Goal: Information Seeking & Learning: Learn about a topic

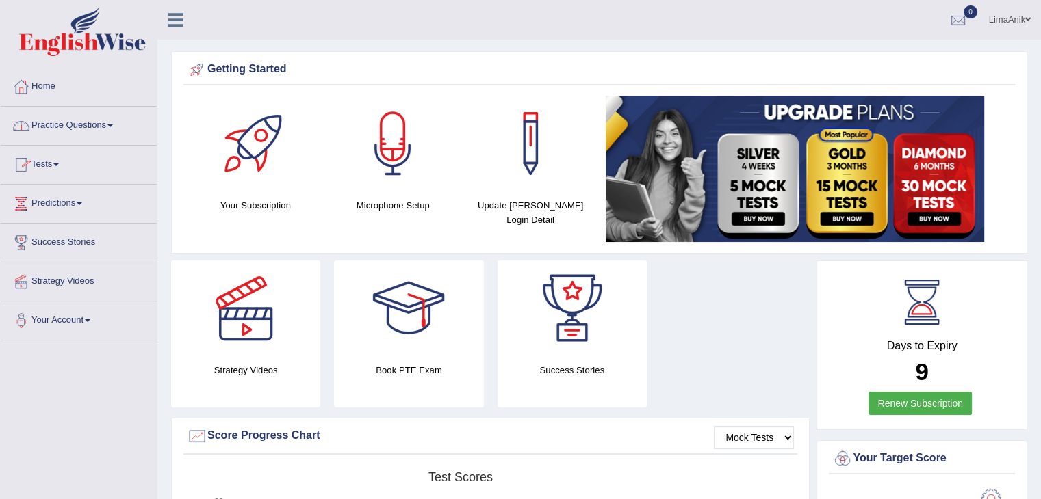
click at [82, 127] on link "Practice Questions" at bounding box center [79, 124] width 156 height 34
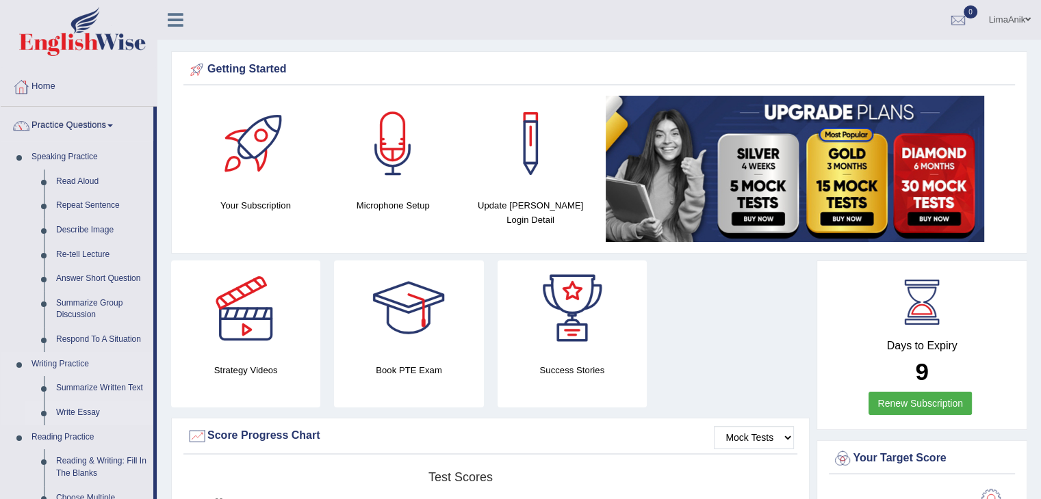
click at [60, 405] on link "Write Essay" at bounding box center [101, 413] width 103 height 25
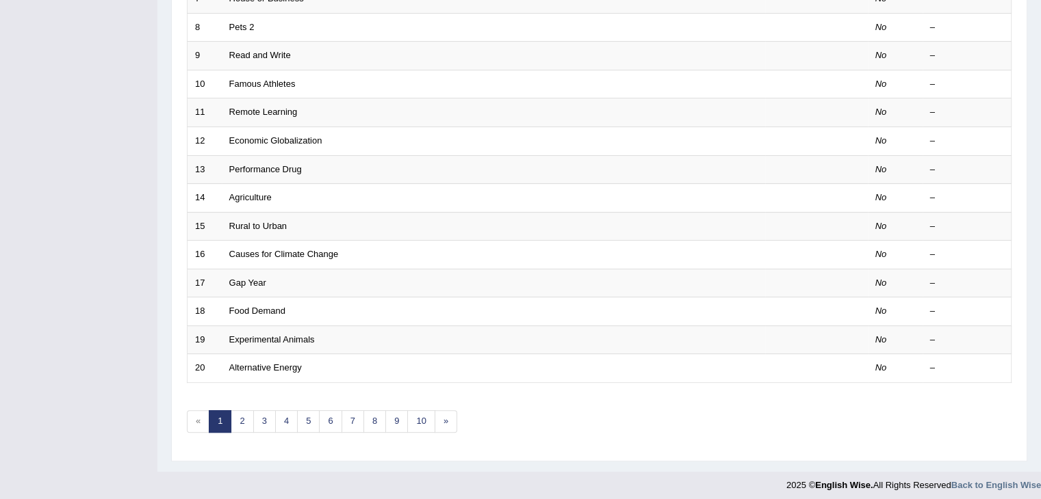
scroll to position [402, 0]
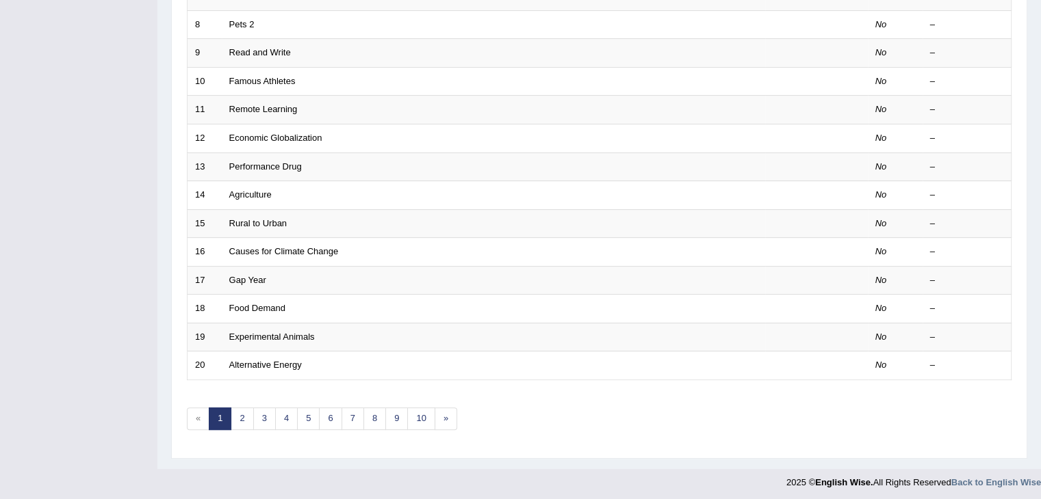
click at [416, 419] on link "10" at bounding box center [420, 419] width 27 height 23
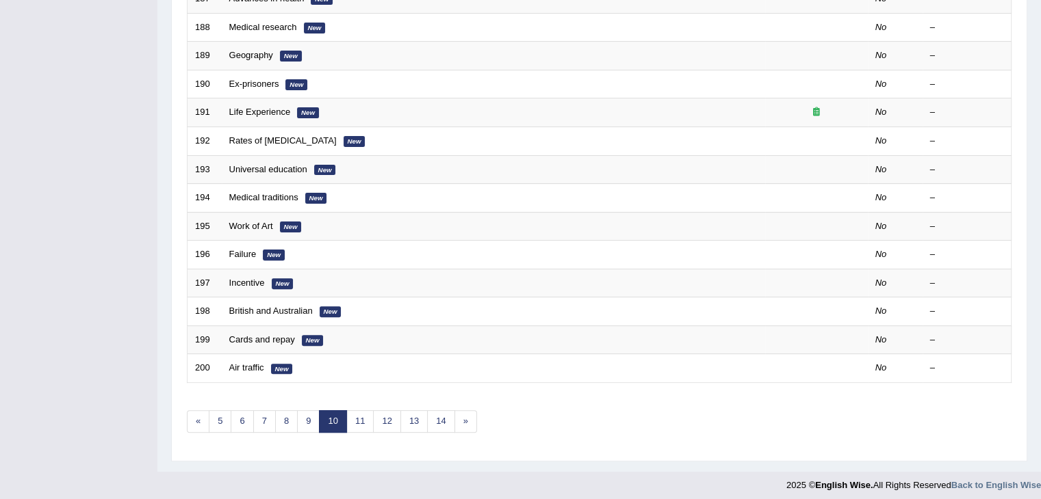
scroll to position [402, 0]
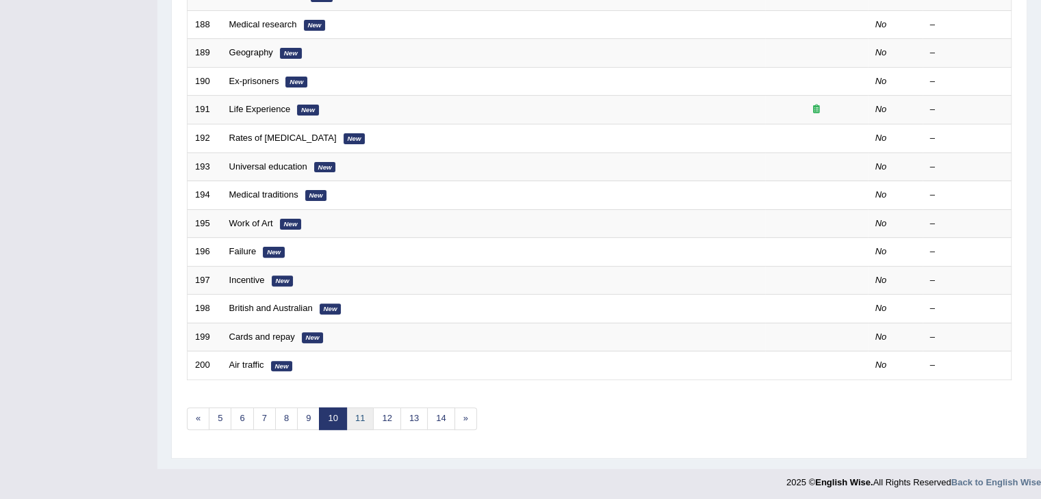
click at [356, 415] on link "11" at bounding box center [359, 419] width 27 height 23
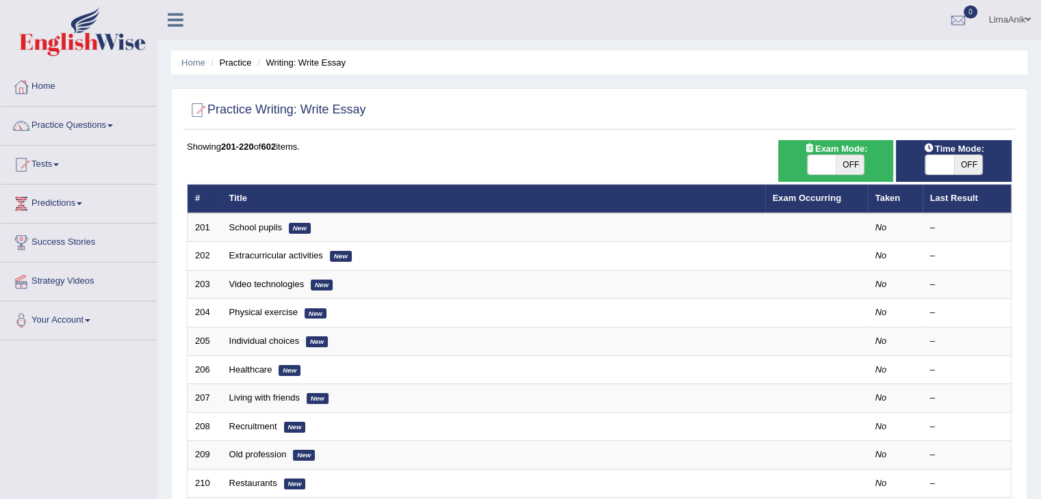
scroll to position [101, 0]
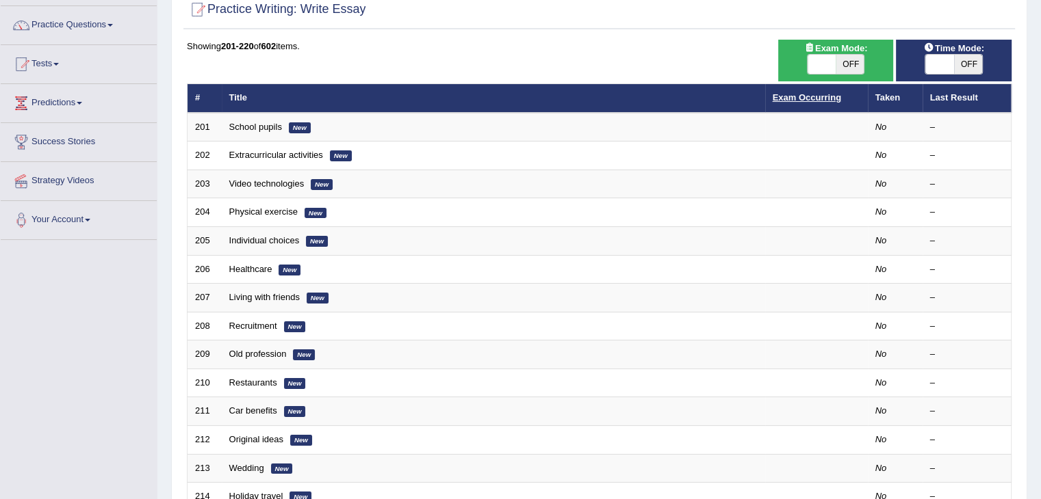
click at [819, 97] on link "Exam Occurring" at bounding box center [806, 97] width 68 height 10
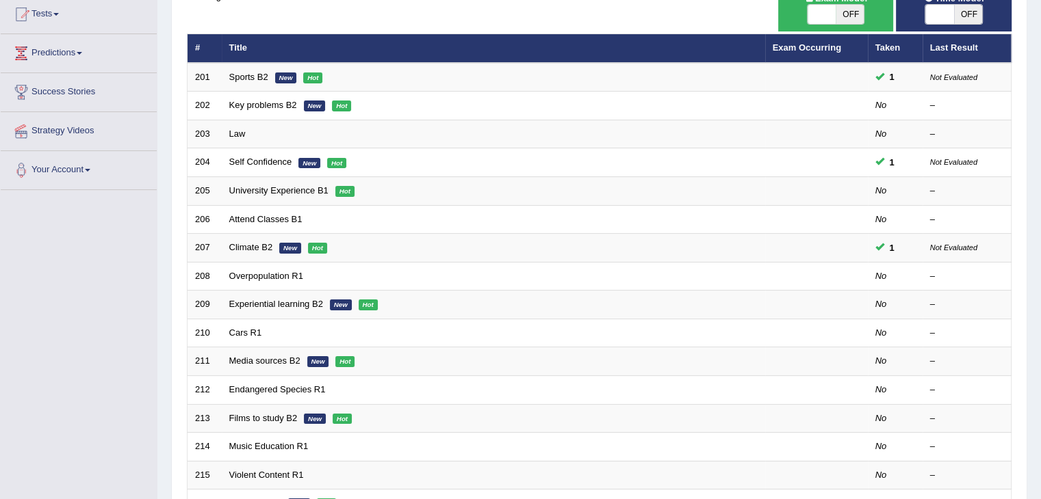
scroll to position [170, 0]
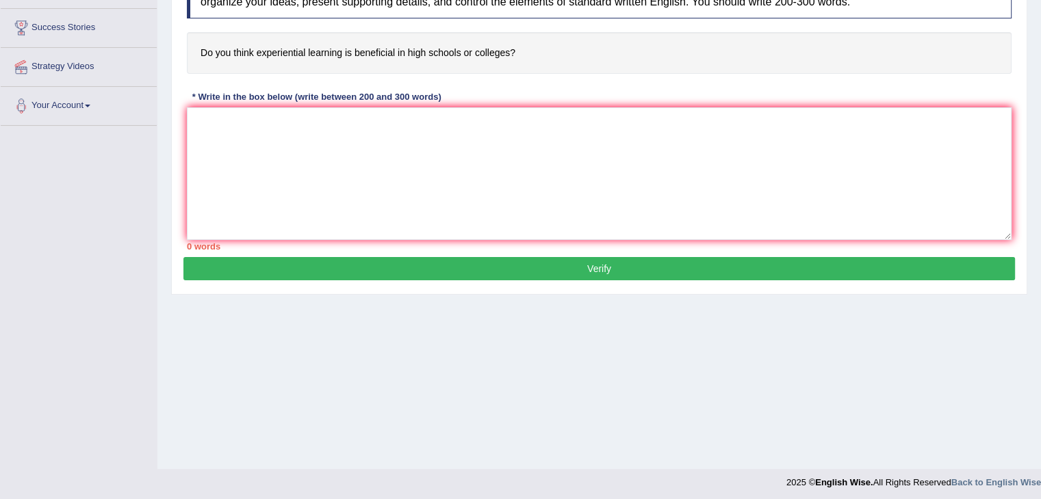
scroll to position [174, 0]
